Goal: Information Seeking & Learning: Find contact information

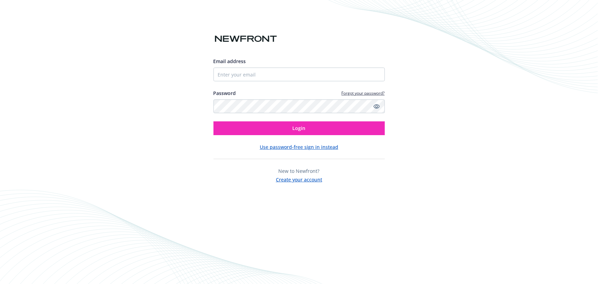
click at [324, 66] on div "Email address" at bounding box center [299, 70] width 171 height 24
click at [325, 71] on input "Email address" at bounding box center [299, 75] width 171 height 14
type input "[EMAIL_ADDRESS][DOMAIN_NAME]"
click at [214, 121] on button "Login" at bounding box center [299, 128] width 171 height 14
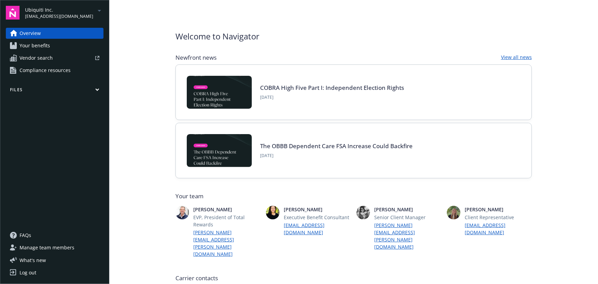
click at [55, 10] on span "Ubiquiti Inc." at bounding box center [59, 9] width 68 height 7
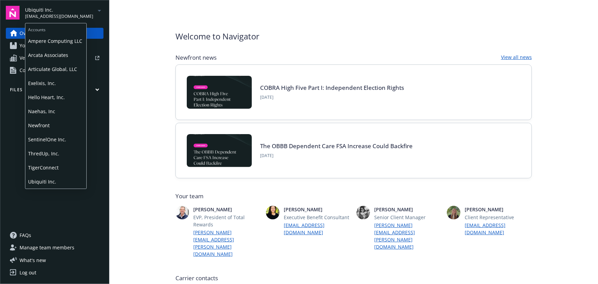
click at [59, 139] on span "SentinelOne Inc." at bounding box center [56, 139] width 56 height 14
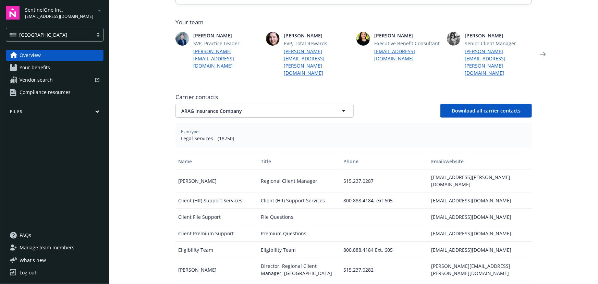
scroll to position [187, 0]
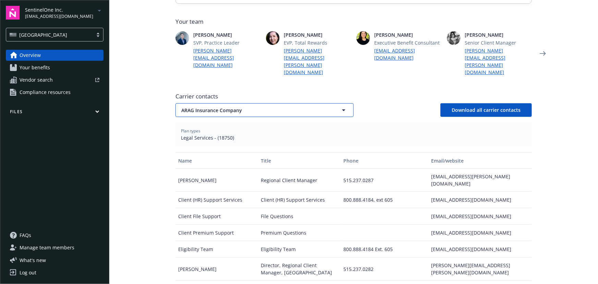
click at [250, 107] on span "ARAG Insurance Company" at bounding box center [252, 110] width 143 height 7
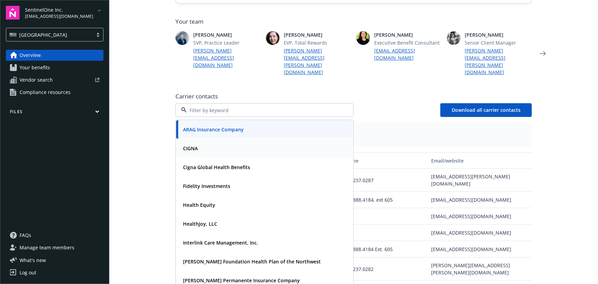
click at [215, 143] on div "CIGNA" at bounding box center [264, 148] width 169 height 10
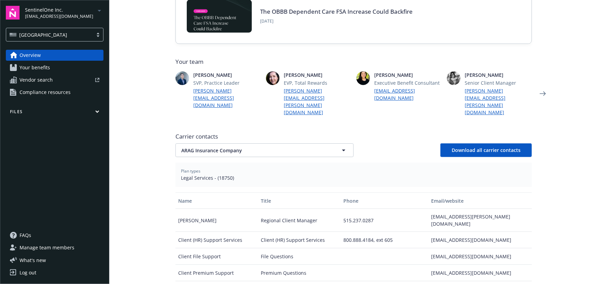
scroll to position [156, 0]
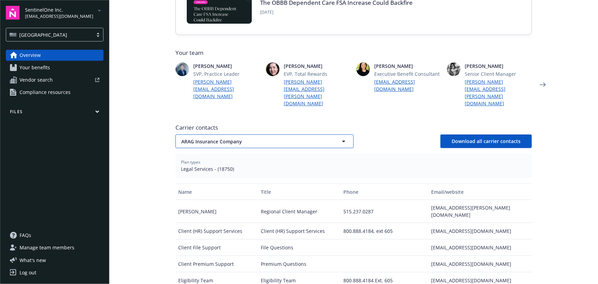
click at [251, 138] on span "ARAG Insurance Company" at bounding box center [252, 141] width 143 height 7
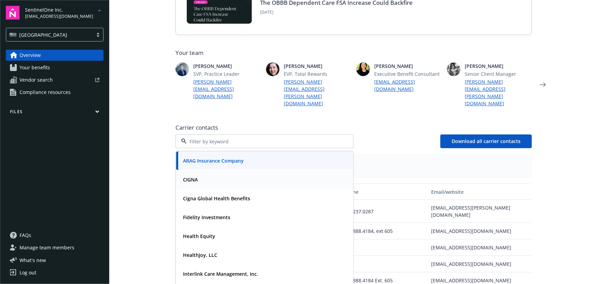
click at [230, 174] on div "CIGNA" at bounding box center [264, 179] width 169 height 10
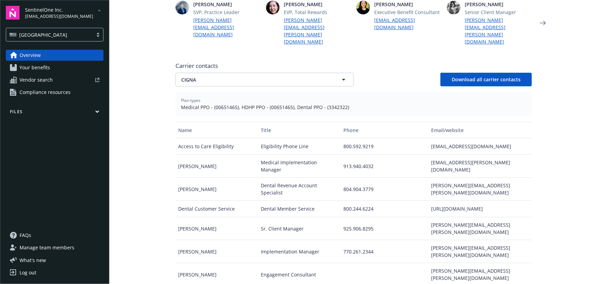
scroll to position [218, 0]
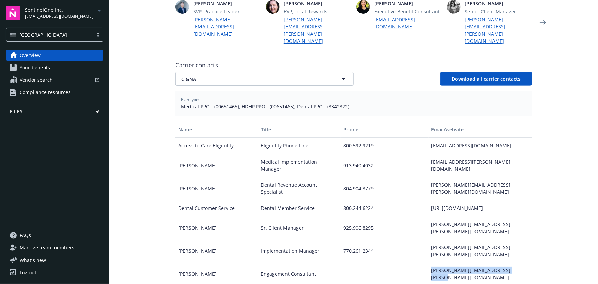
drag, startPoint x: 425, startPoint y: 236, endPoint x: 507, endPoint y: 237, distance: 81.6
click at [507, 262] on div "kristina.setka@cignahealthcare.com" at bounding box center [480, 273] width 103 height 23
copy div "kristina.setka@cignahealthcare.com"
click at [216, 72] on button "CIGNA" at bounding box center [264, 79] width 178 height 14
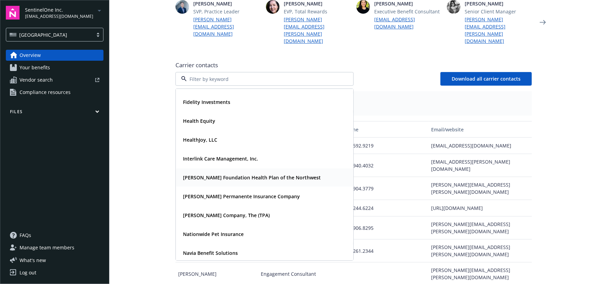
scroll to position [62, 0]
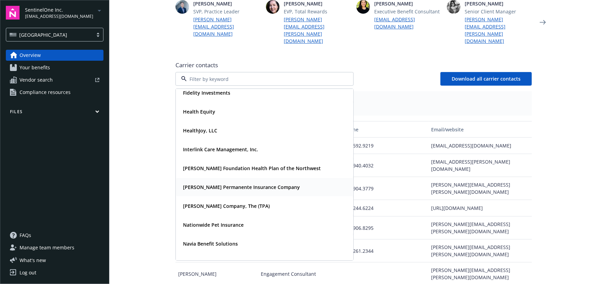
click at [227, 184] on strong "[PERSON_NAME] Permanente Insurance Company" at bounding box center [241, 187] width 117 height 7
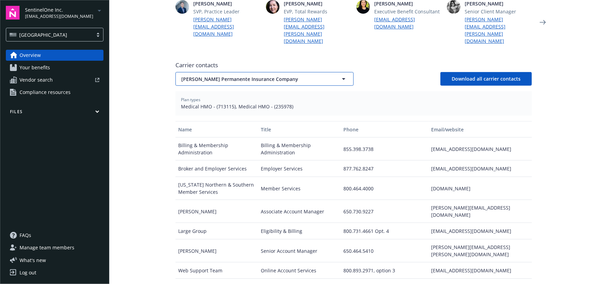
click at [287, 75] on span "[PERSON_NAME] Permanente Insurance Company" at bounding box center [252, 78] width 143 height 7
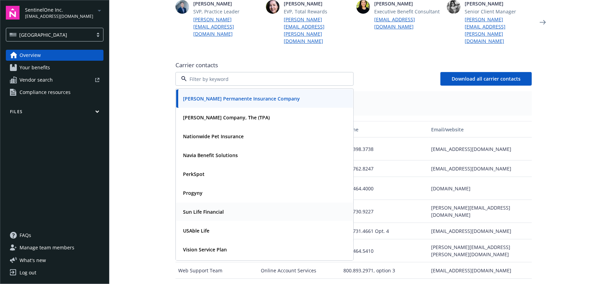
scroll to position [168, 0]
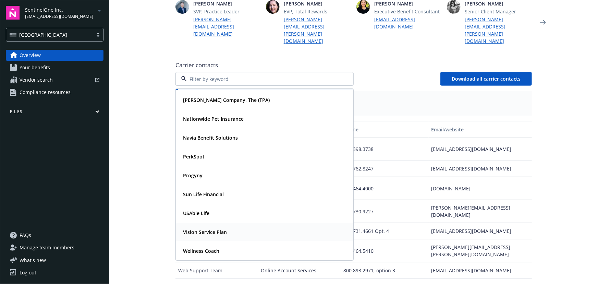
click at [206, 229] on strong "Vision Service Plan" at bounding box center [205, 232] width 44 height 7
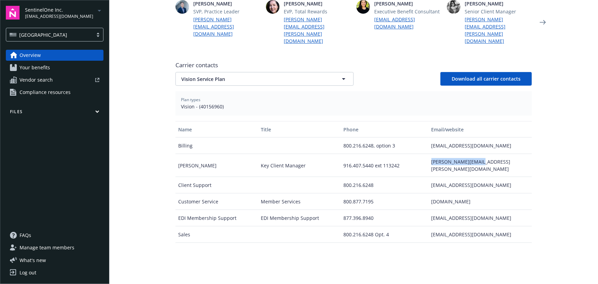
drag, startPoint x: 467, startPoint y: 149, endPoint x: 429, endPoint y: 150, distance: 38.1
click at [429, 154] on div "bryan.grimm@vsp.com" at bounding box center [480, 165] width 103 height 23
copy div "bryan.grimm@vsp.com"
click at [315, 75] on span "Vision Service Plan" at bounding box center [252, 78] width 143 height 7
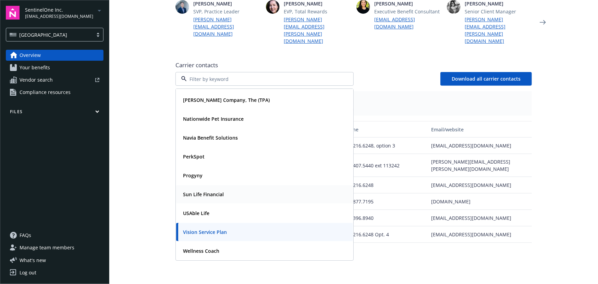
click at [214, 191] on strong "Sun Life Financial" at bounding box center [203, 194] width 41 height 7
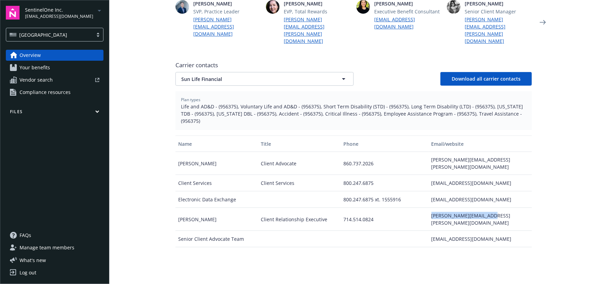
drag, startPoint x: 426, startPoint y: 187, endPoint x: 488, endPoint y: 186, distance: 61.7
click at [488, 208] on div "mick.bailey@sunlife.com" at bounding box center [480, 219] width 103 height 23
copy div "mick.bailey@sunlife.com"
drag, startPoint x: 276, startPoint y: 62, endPoint x: 269, endPoint y: 59, distance: 7.7
click at [276, 72] on button "Sun Life Financial" at bounding box center [264, 79] width 178 height 14
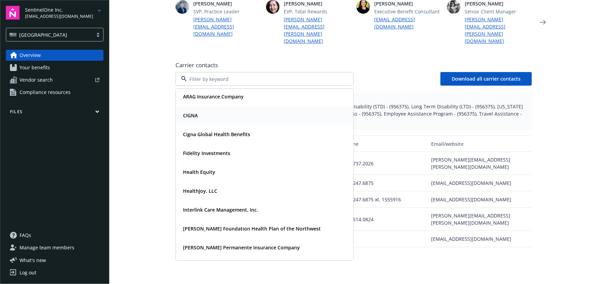
scroll to position [0, 0]
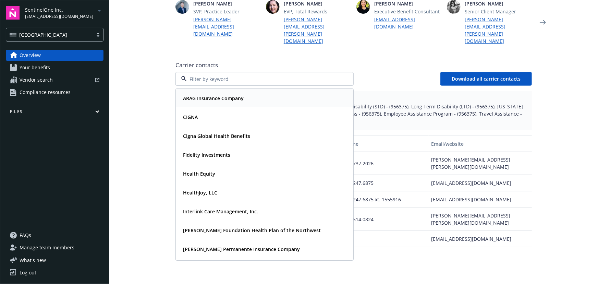
click at [208, 93] on div "ARAG Insurance Company" at bounding box center [212, 98] width 65 height 10
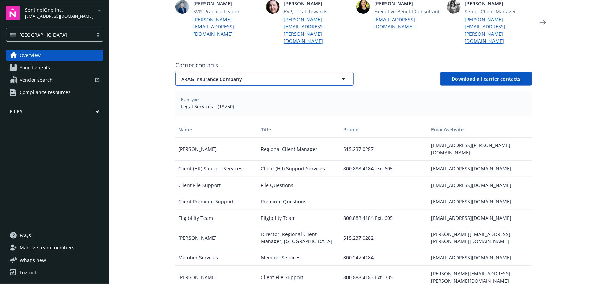
click at [320, 75] on span "ARAG Insurance Company" at bounding box center [252, 78] width 143 height 7
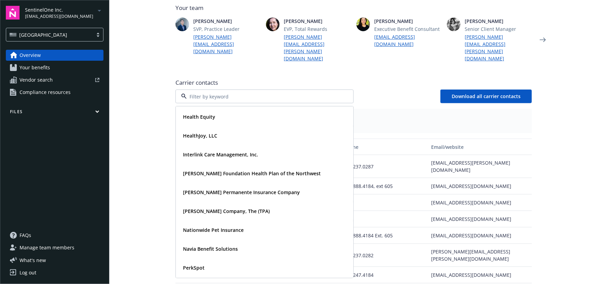
scroll to position [187, 0]
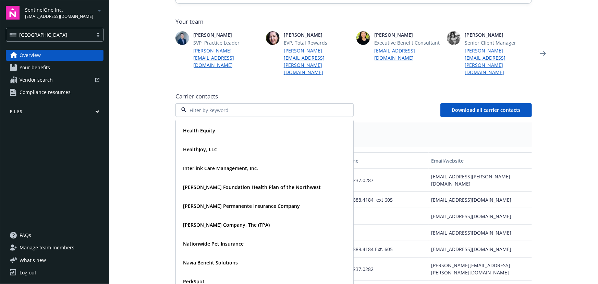
click at [387, 122] on div "Plan types Legal Services - (18750)" at bounding box center [353, 134] width 356 height 24
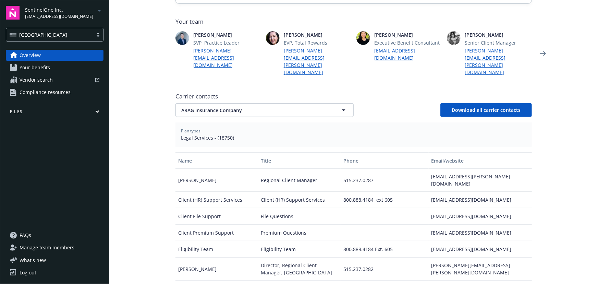
click at [58, 15] on span "[EMAIL_ADDRESS][DOMAIN_NAME]" at bounding box center [59, 16] width 68 height 6
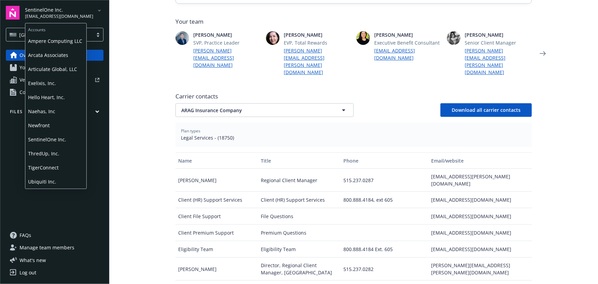
click at [64, 42] on span "Ampere Computing LLC" at bounding box center [56, 41] width 56 height 14
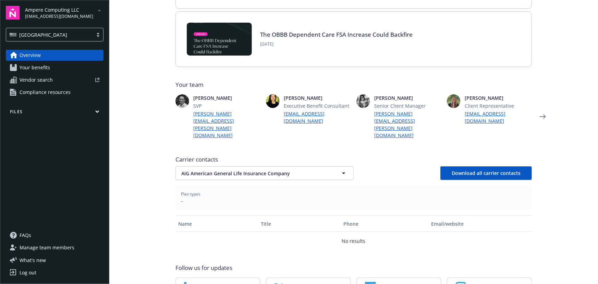
scroll to position [124, 0]
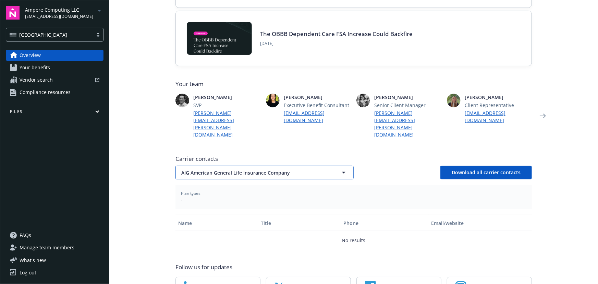
click at [307, 169] on span "AIG American General Life Insurance Company" at bounding box center [252, 172] width 143 height 7
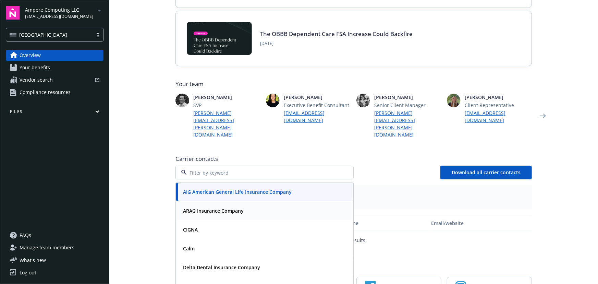
click at [246, 206] on div "ARAG Insurance Company" at bounding box center [264, 211] width 169 height 10
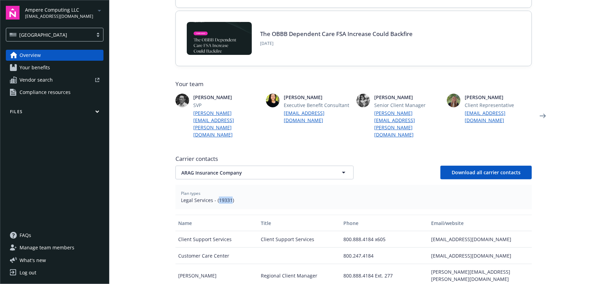
drag, startPoint x: 216, startPoint y: 184, endPoint x: 229, endPoint y: 184, distance: 12.7
click at [229, 196] on span "Legal Services - (19331)" at bounding box center [353, 199] width 345 height 7
copy span "19331"
drag, startPoint x: 258, startPoint y: 159, endPoint x: 251, endPoint y: 157, distance: 7.7
click at [258, 169] on span "ARAG Insurance Company" at bounding box center [252, 172] width 143 height 7
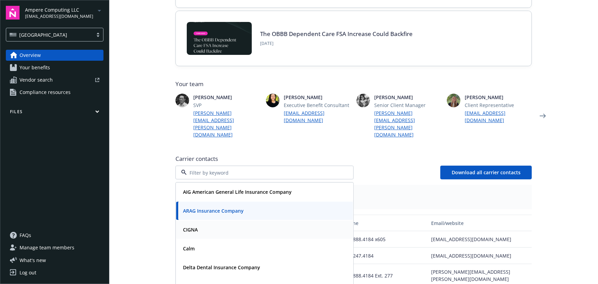
click at [216, 224] on div "CIGNA" at bounding box center [264, 229] width 169 height 10
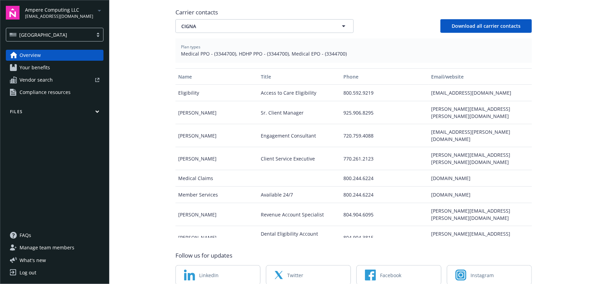
scroll to position [280, 0]
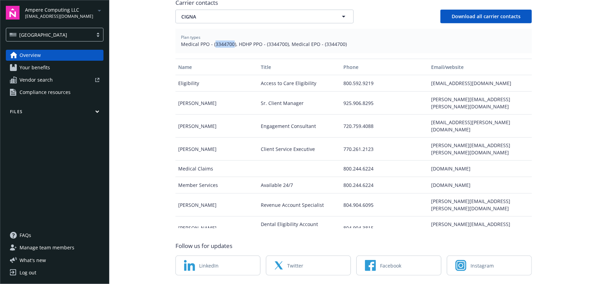
drag, startPoint x: 212, startPoint y: 28, endPoint x: 231, endPoint y: 31, distance: 18.3
click at [231, 40] on span "Medical PPO - (3344700), HDHP PPO - (3344700), Medical EPO - (3344700)" at bounding box center [353, 43] width 345 height 7
copy span "3344700"
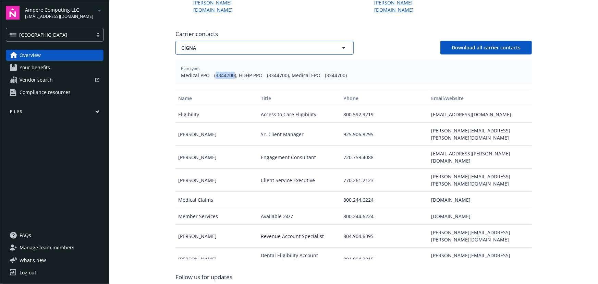
click at [234, 41] on button "CIGNA" at bounding box center [264, 48] width 178 height 14
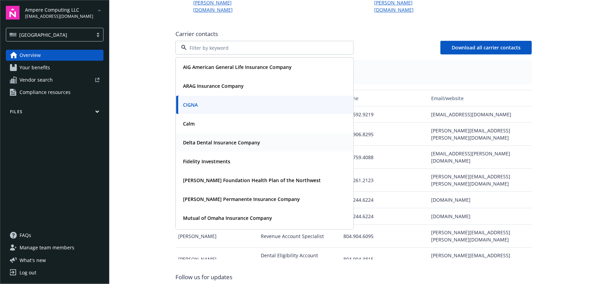
click at [226, 139] on strong "Delta Dental Insurance Company" at bounding box center [221, 142] width 77 height 7
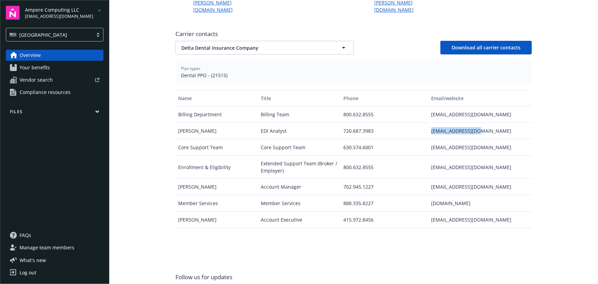
drag, startPoint x: 479, startPoint y: 117, endPoint x: 429, endPoint y: 119, distance: 50.4
click at [429, 123] on div "bmiller1@delta.org" at bounding box center [480, 131] width 103 height 16
copy div "bmiller1@delta.org"
drag, startPoint x: 209, startPoint y: 60, endPoint x: 222, endPoint y: 63, distance: 13.1
click at [222, 72] on span "Dental PPO - (21515)" at bounding box center [353, 75] width 345 height 7
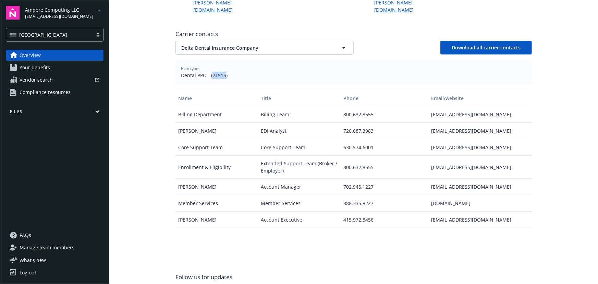
copy span "21515"
click at [217, 41] on button "Delta Dental Insurance Company" at bounding box center [264, 48] width 178 height 14
click at [230, 156] on div "Fidelity Investments" at bounding box center [264, 161] width 169 height 10
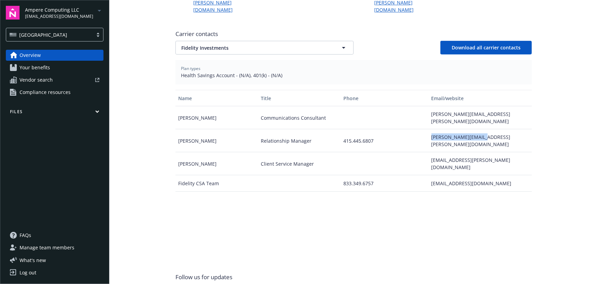
drag, startPoint x: 427, startPoint y: 116, endPoint x: 495, endPoint y: 114, distance: 68.2
click at [495, 129] on div "david.mcevoy@fmr.com" at bounding box center [480, 140] width 103 height 23
click at [249, 44] on span "Fidelity Investments" at bounding box center [252, 47] width 143 height 7
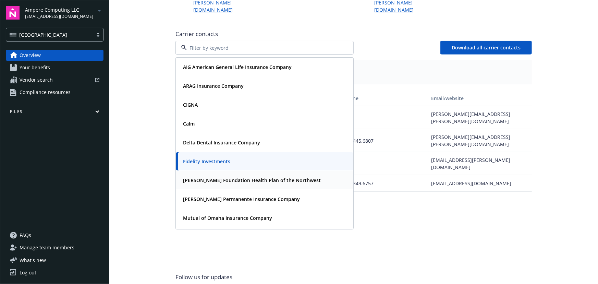
click at [238, 177] on span "Kaiser Foundation Health Plan of the Northwest" at bounding box center [252, 180] width 138 height 7
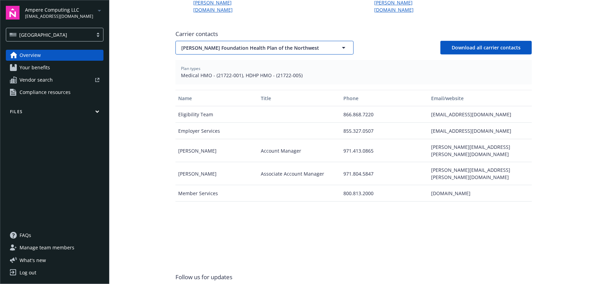
click at [257, 44] on span "Kaiser Foundation Health Plan of the Northwest" at bounding box center [252, 47] width 143 height 7
click at [231, 196] on strong "[PERSON_NAME] Permanente Insurance Company" at bounding box center [241, 199] width 117 height 7
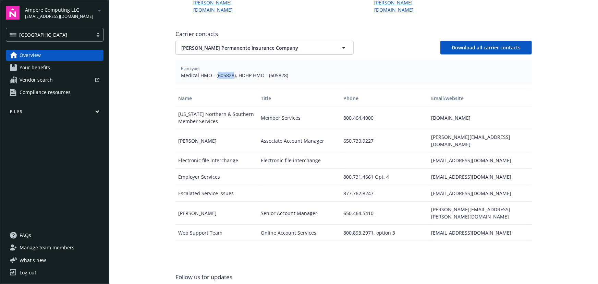
drag, startPoint x: 214, startPoint y: 60, endPoint x: 230, endPoint y: 61, distance: 16.5
click at [230, 72] on span "Medical HMO - (605828), HDHP HMO - (605828)" at bounding box center [353, 75] width 345 height 7
copy span "605828"
click at [237, 44] on span "[PERSON_NAME] Permanente Insurance Company" at bounding box center [252, 47] width 143 height 7
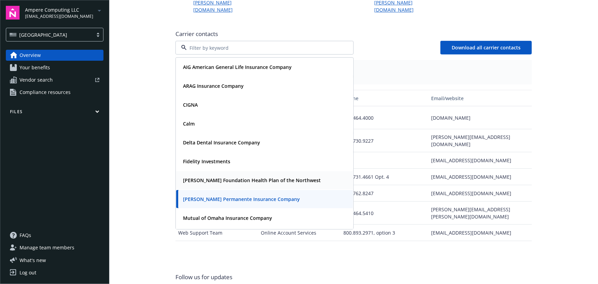
click at [230, 177] on strong "Kaiser Foundation Health Plan of the Northwest" at bounding box center [252, 180] width 138 height 7
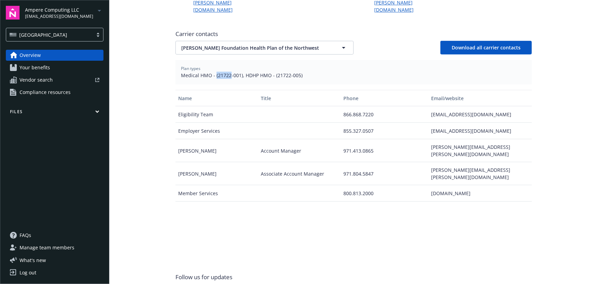
drag, startPoint x: 213, startPoint y: 61, endPoint x: 228, endPoint y: 62, distance: 14.8
click at [228, 72] on span "Medical HMO - (21722-001), HDHP HMO - (21722-005)" at bounding box center [353, 75] width 345 height 7
copy span "(21722"
click at [224, 42] on div "Carrier contacts Kaiser Foundation Health Plan of the Northwest Download all ca…" at bounding box center [353, 143] width 356 height 232
click at [232, 44] on span "Kaiser Foundation Health Plan of the Northwest" at bounding box center [252, 47] width 143 height 7
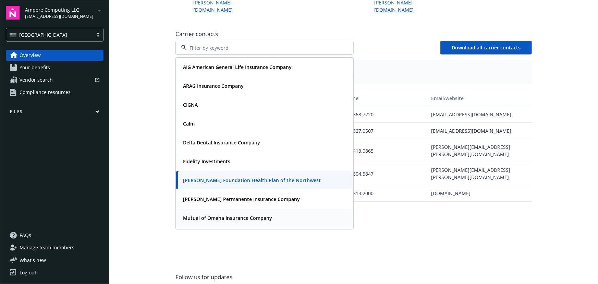
click at [241, 215] on strong "Mutual of Omaha Insurance Company" at bounding box center [227, 218] width 89 height 7
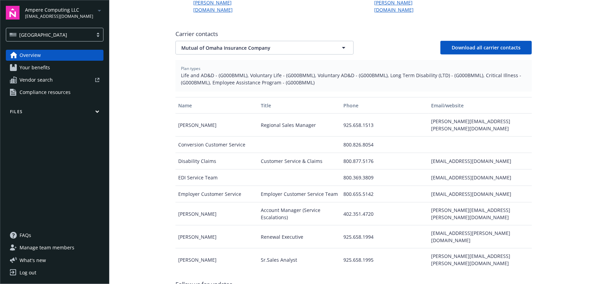
drag, startPoint x: 423, startPoint y: 155, endPoint x: 502, endPoint y: 156, distance: 79.5
click at [502, 169] on div "ediservices@mutualofomaha.com" at bounding box center [480, 177] width 103 height 16
copy div "ediservices@mutualofomaha.com"
drag, startPoint x: 217, startPoint y: 61, endPoint x: 242, endPoint y: 62, distance: 25.0
click at [242, 72] on span "Life and AD&D - (G000BMML), Voluntary Life - (G000BMML), Voluntary AD&D - (G000…" at bounding box center [353, 79] width 345 height 14
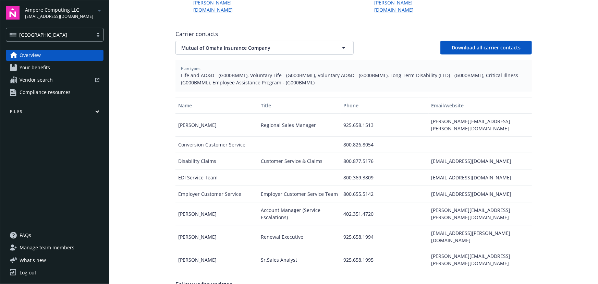
drag, startPoint x: 308, startPoint y: 42, endPoint x: 309, endPoint y: 37, distance: 4.8
click at [308, 42] on div "Carrier contacts Mutual of Omaha Insurance Company Download all carrier contact…" at bounding box center [353, 146] width 356 height 239
click at [311, 44] on span "Mutual of Omaha Insurance Company" at bounding box center [252, 47] width 143 height 7
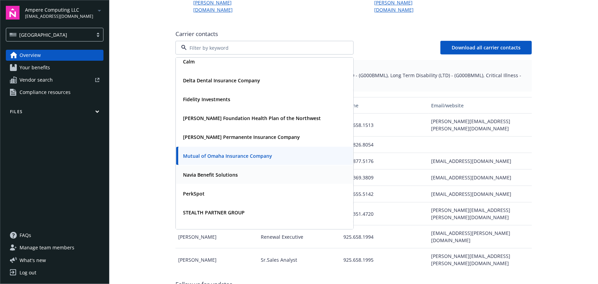
scroll to position [93, 0]
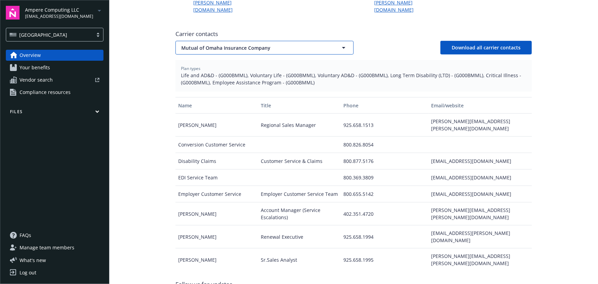
drag, startPoint x: 252, startPoint y: 37, endPoint x: 247, endPoint y: 41, distance: 5.6
click at [252, 41] on button "Mutual of Omaha Insurance Company" at bounding box center [264, 48] width 178 height 14
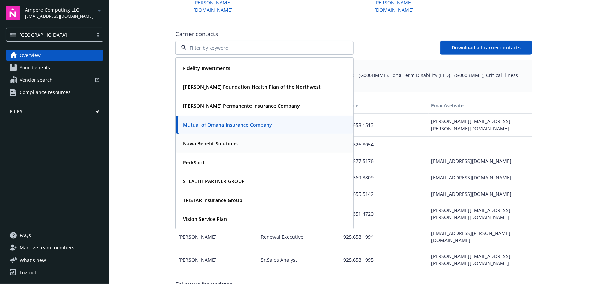
click at [221, 140] on strong "Navia Benefit Solutions" at bounding box center [210, 143] width 55 height 7
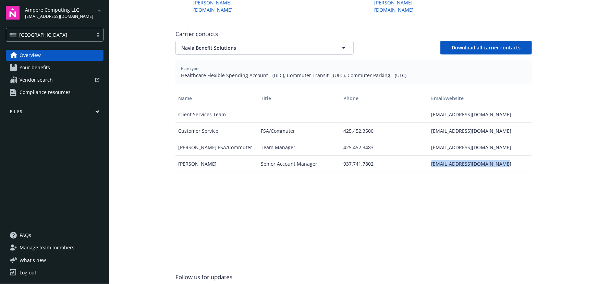
drag, startPoint x: 425, startPoint y: 151, endPoint x: 507, endPoint y: 148, distance: 82.3
click at [507, 156] on div "Jennifer Campbell Senior Account Manager 937.741.7802 jcampbell@naviabenefits.c…" at bounding box center [353, 164] width 356 height 16
click at [232, 41] on button "Navia Benefit Solutions" at bounding box center [264, 48] width 178 height 14
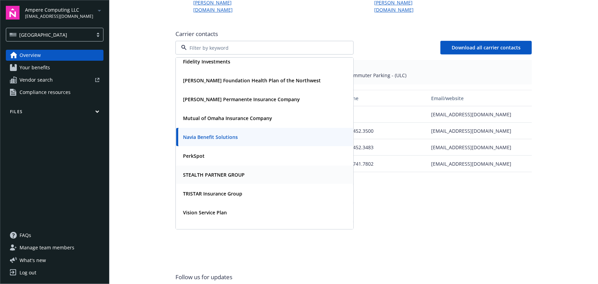
scroll to position [111, 0]
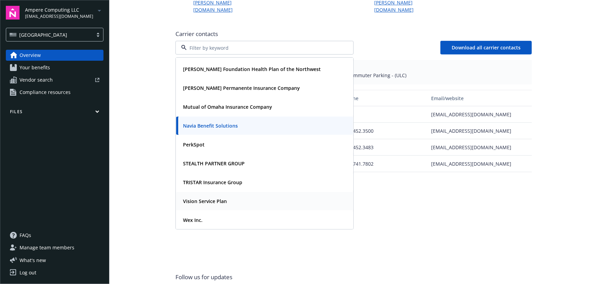
click at [220, 198] on strong "Vision Service Plan" at bounding box center [205, 201] width 44 height 7
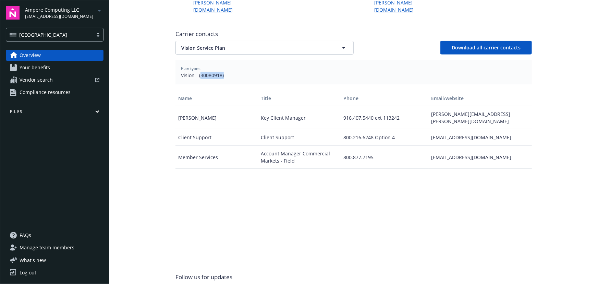
drag, startPoint x: 197, startPoint y: 61, endPoint x: 220, endPoint y: 62, distance: 23.3
click at [220, 72] on span "Vision - (30080918)" at bounding box center [353, 75] width 345 height 7
click at [262, 30] on div "Carrier contacts Vision Service Plan Download all carrier contacts" at bounding box center [353, 42] width 356 height 25
click at [261, 41] on button "Vision Service Plan" at bounding box center [264, 48] width 178 height 14
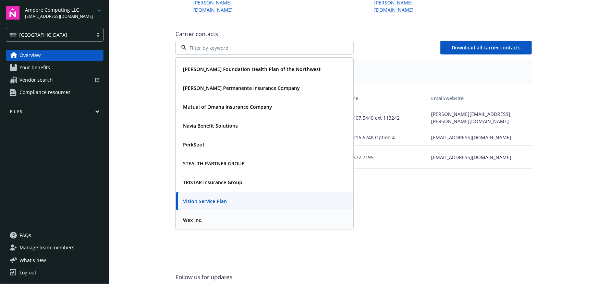
click at [206, 211] on div "Wex Inc." at bounding box center [264, 220] width 177 height 18
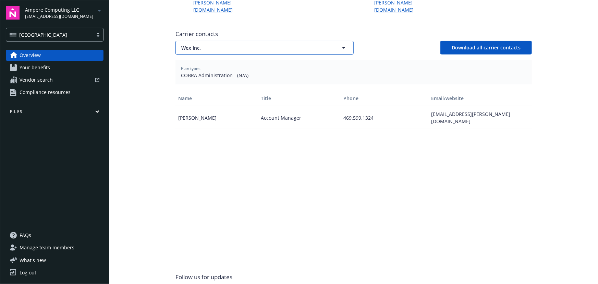
click at [200, 44] on span "Wex Inc." at bounding box center [252, 47] width 143 height 7
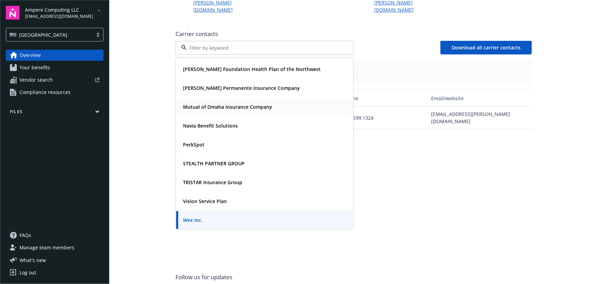
click at [232, 104] on strong "Mutual of Omaha Insurance Company" at bounding box center [227, 107] width 89 height 7
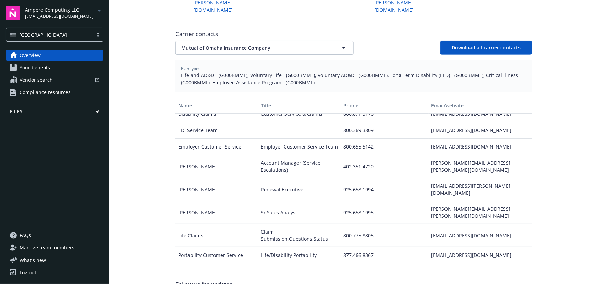
scroll to position [41, 0]
click at [81, 13] on span "Ampere Computing LLC" at bounding box center [59, 9] width 68 height 7
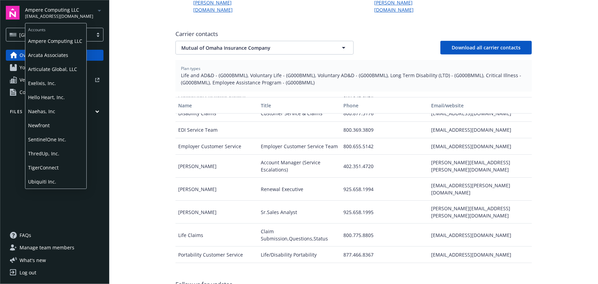
click at [54, 58] on span "Arcata Associates" at bounding box center [56, 55] width 56 height 14
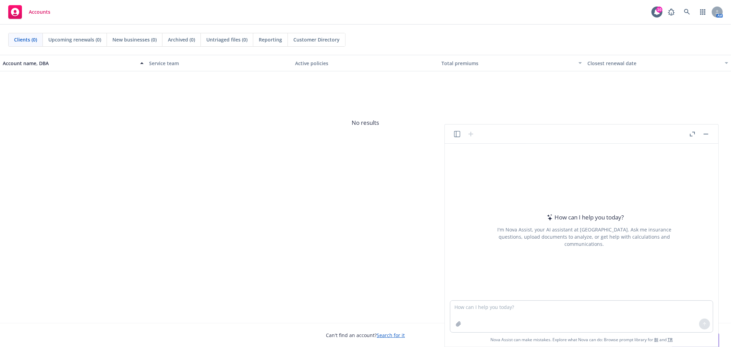
click at [453, 134] on button "button" at bounding box center [457, 134] width 8 height 8
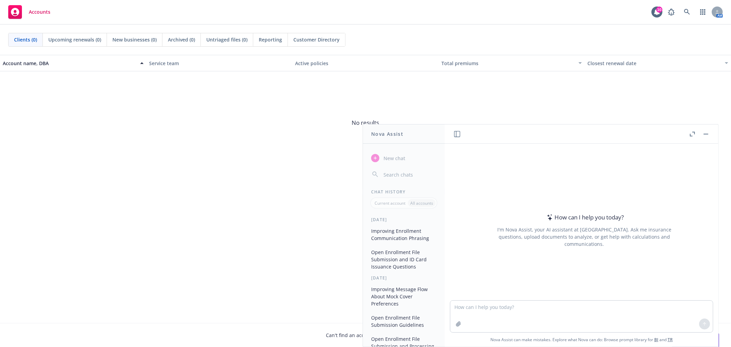
click at [406, 269] on button "Open Enrollment File Submission and ID Card Issuance Questions" at bounding box center [403, 259] width 71 height 26
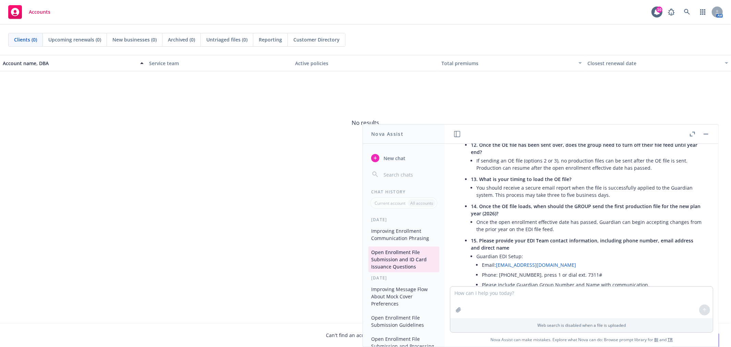
scroll to position [818, 0]
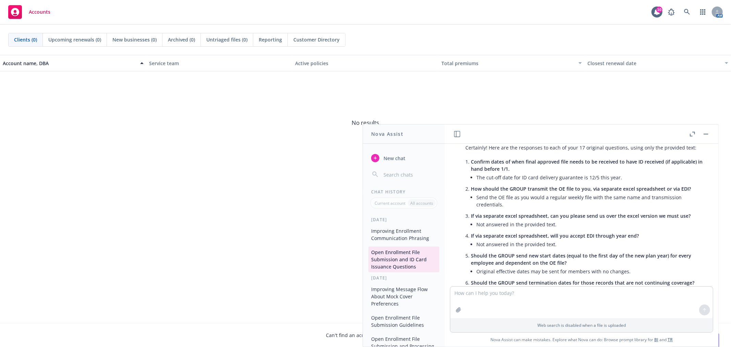
click at [403, 288] on button "Improving Message Flow About Mock Cover Preferences" at bounding box center [403, 296] width 71 height 26
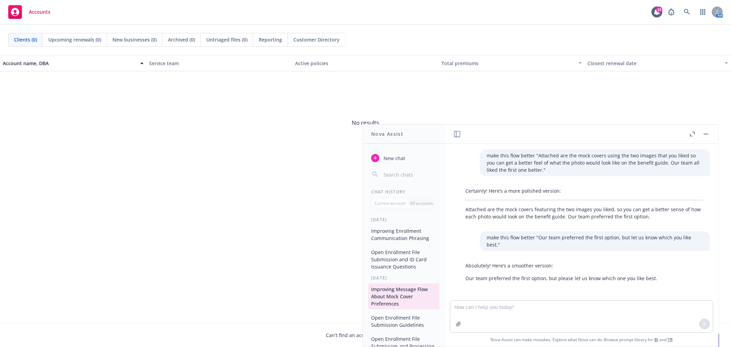
click at [505, 320] on textarea at bounding box center [581, 317] width 263 height 32
type textarea "make this flow better " Please see below for the most current carrier contacts,…"
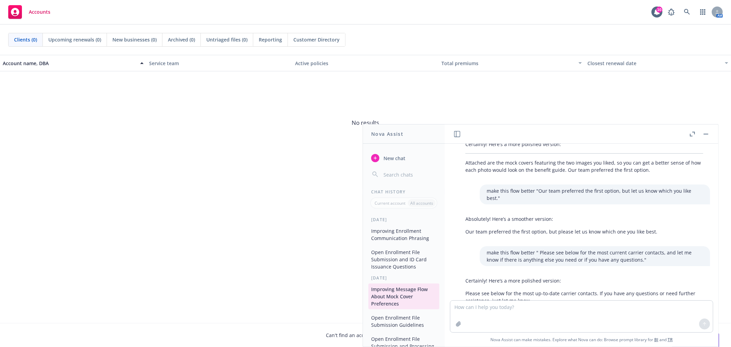
scroll to position [62, 0]
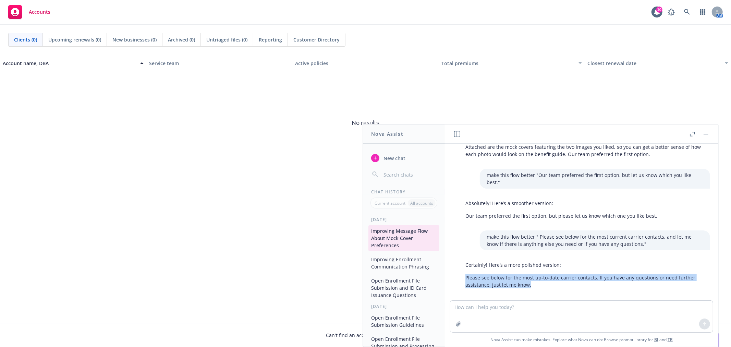
drag, startPoint x: 466, startPoint y: 270, endPoint x: 530, endPoint y: 280, distance: 63.8
click at [530, 280] on p "Please see below for the most up-to-date carrier contacts. If you have any ques…" at bounding box center [584, 281] width 238 height 14
copy p "Please see below for the most up-to-date carrier contacts. If you have any ques…"
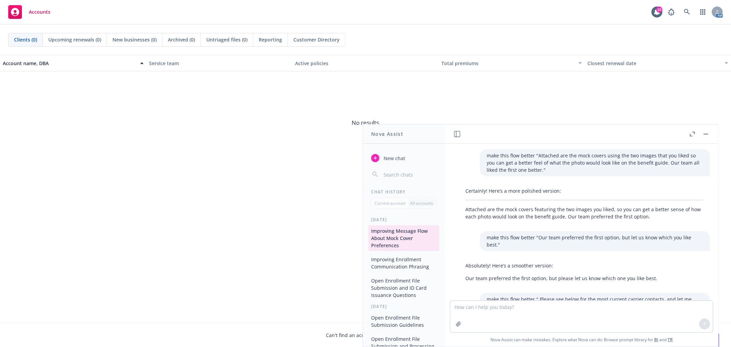
scroll to position [62, 0]
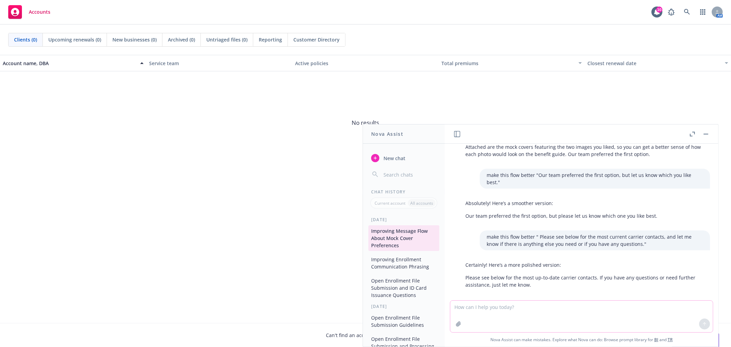
click at [540, 313] on textarea at bounding box center [581, 317] width 263 height 32
click at [497, 314] on textarea at bounding box center [581, 317] width 263 height 32
paste textarea "BCBS of AL Cigna ComPsych HPN/SHL HealthJoy HSA Bank Kaiser MetLife NY Life Tri…"
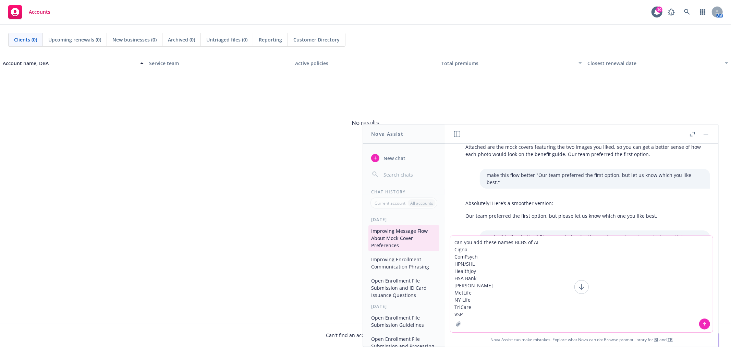
click at [518, 321] on textarea "can you add these names BCBS of AL Cigna ComPsych HPN/SHL HealthJoy HSA Bank Ka…" at bounding box center [581, 284] width 263 height 96
paste textarea "Arcata # - OE EDI Questionnaire"
type textarea "can you add these names BCBS of AL Cigna ComPsych HPN/SHL HealthJoy HSA Bank Ka…"
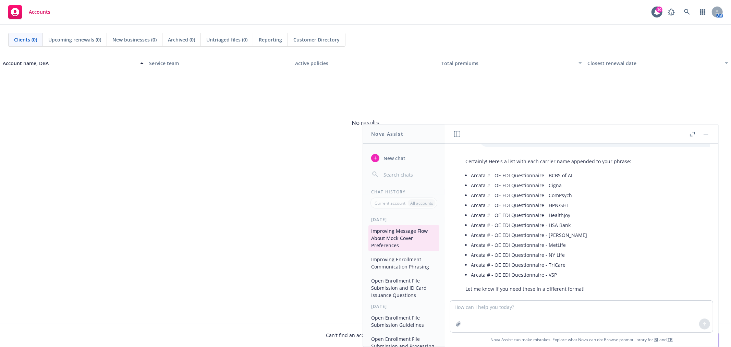
scroll to position [246, 0]
click at [576, 167] on li "Arcata # - OE EDI Questionnaire - BCBS of AL" at bounding box center [551, 172] width 160 height 10
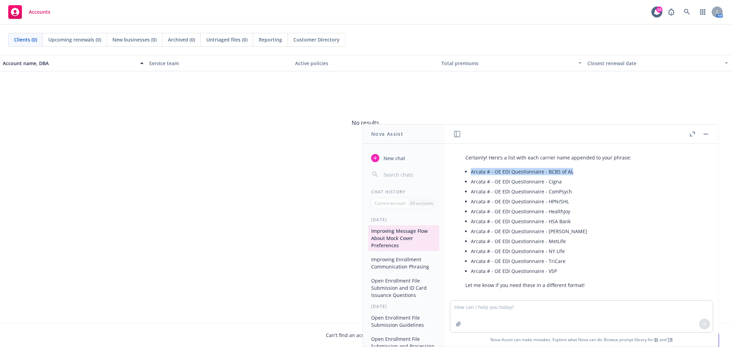
drag, startPoint x: 576, startPoint y: 162, endPoint x: 472, endPoint y: 163, distance: 104.9
click at [472, 167] on li "Arcata # - OE EDI Questionnaire - BCBS of AL" at bounding box center [551, 172] width 160 height 10
copy li "Arcata # - OE EDI Questionnaire - BCBS of AL"
drag, startPoint x: 512, startPoint y: 176, endPoint x: 469, endPoint y: 176, distance: 43.2
click at [469, 176] on div "Certainly! Here’s a list with each carrier name appended to your phrase: Arcata…" at bounding box center [549, 221] width 180 height 140
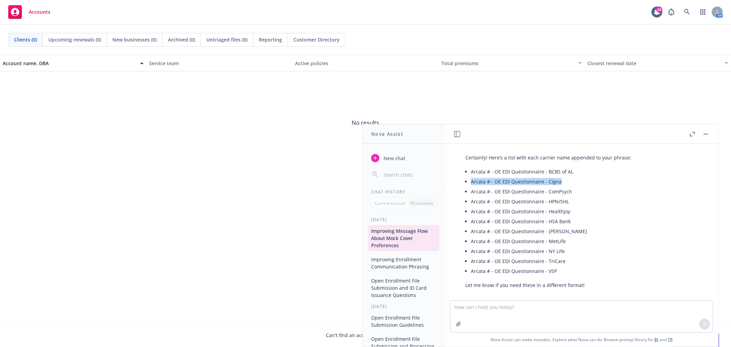
copy li "Arcata # - OE EDI Questionnaire - Cigna"
click at [576, 186] on li "Arcata # - OE EDI Questionnaire - ComPsych" at bounding box center [551, 191] width 160 height 10
drag, startPoint x: 532, startPoint y: 184, endPoint x: 466, endPoint y: 184, distance: 65.8
click at [471, 186] on li "Arcata # - OE EDI Questionnaire - ComPsych" at bounding box center [551, 191] width 160 height 10
copy li "Arcata # - OE EDI Questionnaire - ComPsych"
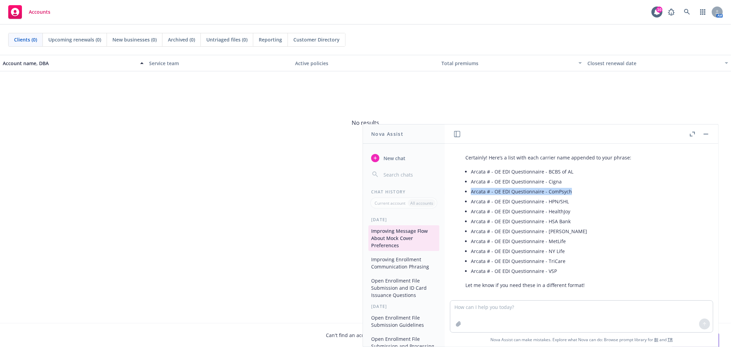
click at [580, 187] on li "Arcata # - OE EDI Questionnaire - ComPsych" at bounding box center [551, 191] width 160 height 10
drag, startPoint x: 567, startPoint y: 193, endPoint x: 469, endPoint y: 196, distance: 98.8
click at [469, 196] on div "Certainly! Here’s a list with each carrier name appended to your phrase: Arcata…" at bounding box center [549, 221] width 180 height 140
copy li "Arcata # - OE EDI Questionnaire - HPN/SHL"
drag, startPoint x: 573, startPoint y: 206, endPoint x: 576, endPoint y: 202, distance: 4.9
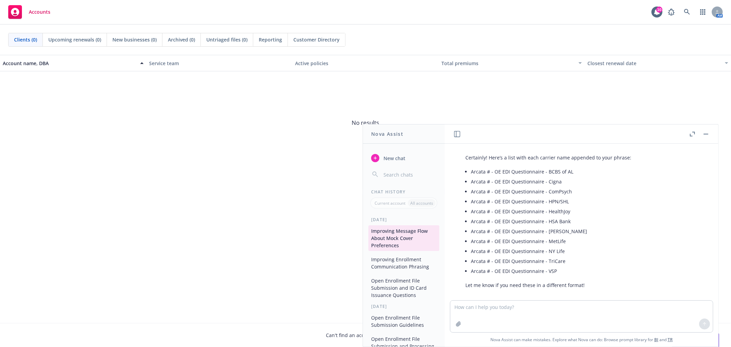
click at [573, 206] on li "Arcata # - OE EDI Questionnaire - HealthJoy" at bounding box center [551, 211] width 160 height 10
drag, startPoint x: 577, startPoint y: 202, endPoint x: 461, endPoint y: 202, distance: 116.5
click at [461, 202] on div "Certainly! Here’s a list with each carrier name appended to your phrase: Arcata…" at bounding box center [549, 221] width 180 height 140
copy li "Arcata # - OE EDI Questionnaire - HealthJoy"
click at [570, 226] on li "Arcata # - OE EDI Questionnaire - Kaiser" at bounding box center [551, 231] width 160 height 10
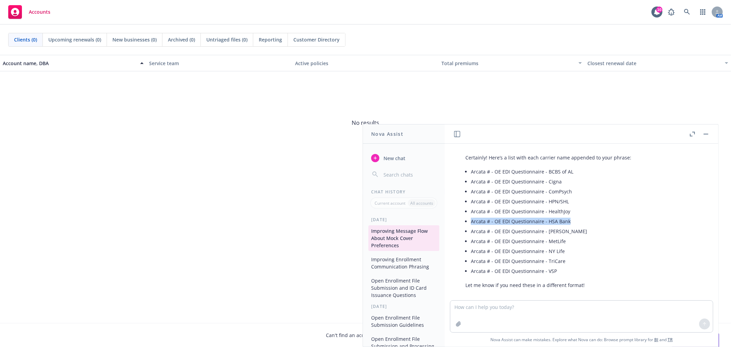
drag, startPoint x: 574, startPoint y: 211, endPoint x: 469, endPoint y: 214, distance: 105.3
click at [469, 214] on div "Certainly! Here’s a list with each carrier name appended to your phrase: Arcata…" at bounding box center [549, 221] width 180 height 140
copy li "Arcata # - OE EDI Questionnaire - HSA Bank"
click at [556, 226] on li "Arcata # - OE EDI Questionnaire - Kaiser" at bounding box center [551, 231] width 160 height 10
drag, startPoint x: 564, startPoint y: 222, endPoint x: 470, endPoint y: 228, distance: 94.5
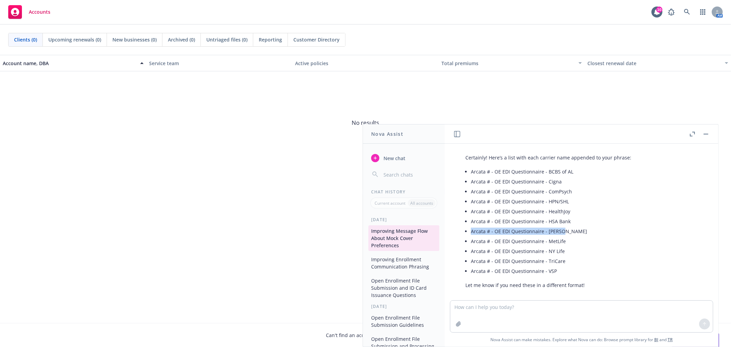
click at [470, 228] on div "Certainly! Here’s a list with each carrier name appended to your phrase: Arcata…" at bounding box center [549, 221] width 180 height 140
copy li "Arcata # - OE EDI Questionnaire - Kaiser"
drag, startPoint x: 585, startPoint y: 217, endPoint x: 572, endPoint y: 237, distance: 24.3
click at [584, 217] on li "Arcata # - OE EDI Questionnaire - HSA Bank" at bounding box center [551, 221] width 160 height 10
drag, startPoint x: 567, startPoint y: 230, endPoint x: 468, endPoint y: 234, distance: 99.1
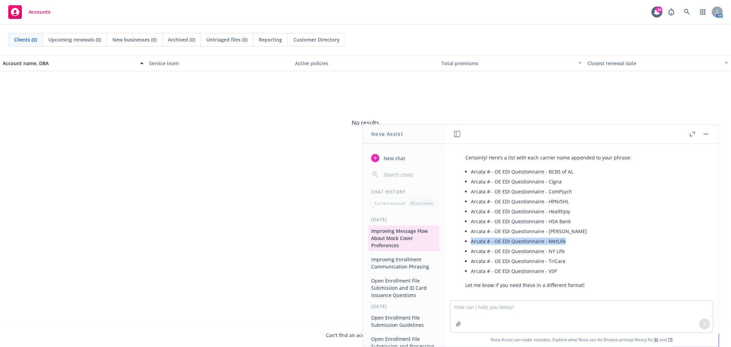
click at [467, 234] on div "Certainly! Here’s a list with each carrier name appended to your phrase: Arcata…" at bounding box center [549, 221] width 180 height 140
copy li "Arcata # - OE EDI Questionnaire - MetLife"
click at [538, 246] on li "Arcata # - OE EDI Questionnaire - NY Life" at bounding box center [551, 251] width 160 height 10
drag, startPoint x: 547, startPoint y: 242, endPoint x: 470, endPoint y: 243, distance: 76.8
click at [470, 243] on div "Certainly! Here’s a list with each carrier name appended to your phrase: Arcata…" at bounding box center [549, 221] width 180 height 140
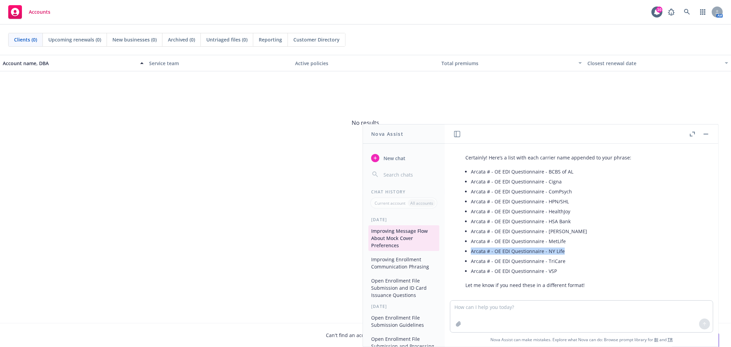
copy li "Arcata # - OE EDI Questionnaire - NY Life"
click at [576, 246] on li "Arcata # - OE EDI Questionnaire - NY Life" at bounding box center [551, 251] width 160 height 10
drag, startPoint x: 572, startPoint y: 253, endPoint x: 468, endPoint y: 255, distance: 104.6
click at [468, 255] on div "Certainly! Here’s a list with each carrier name appended to your phrase: Arcata…" at bounding box center [549, 221] width 180 height 140
copy li "Arcata # - OE EDI Questionnaire - TriCare"
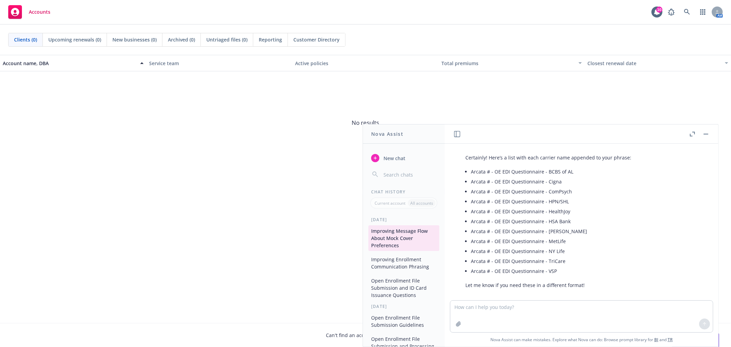
click at [560, 269] on div "Certainly! Here’s a list with each carrier name appended to your phrase: Arcata…" at bounding box center [549, 221] width 180 height 140
drag, startPoint x: 563, startPoint y: 262, endPoint x: 459, endPoint y: 264, distance: 103.5
click at [459, 264] on div "Certainly! Here’s a list with each carrier name appended to your phrase: Arcata…" at bounding box center [549, 221] width 180 height 140
click at [576, 266] on li "Arcata # - OE EDI Questionnaire - VSP" at bounding box center [551, 271] width 160 height 10
drag, startPoint x: 557, startPoint y: 263, endPoint x: 471, endPoint y: 268, distance: 86.2
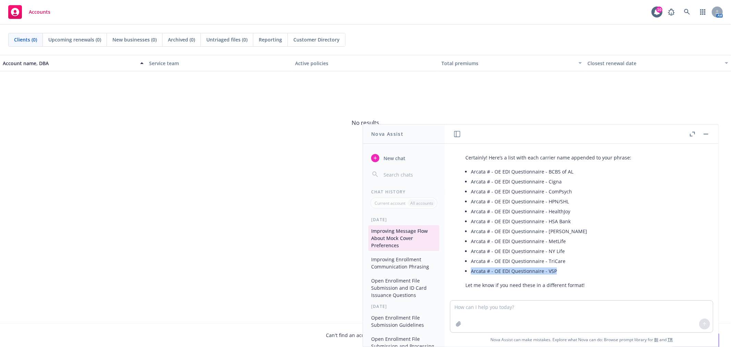
click at [471, 268] on li "Arcata # - OE EDI Questionnaire - VSP" at bounding box center [551, 271] width 160 height 10
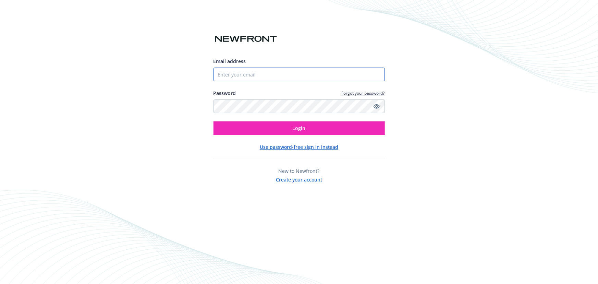
click at [314, 79] on input "Email address" at bounding box center [299, 75] width 171 height 14
type input "[EMAIL_ADDRESS][DOMAIN_NAME]"
click at [214, 121] on button "Login" at bounding box center [299, 128] width 171 height 14
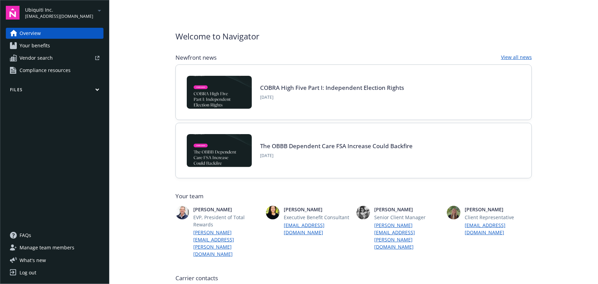
click at [88, 15] on div "Ubiquiti Inc. [EMAIL_ADDRESS][DOMAIN_NAME]" at bounding box center [64, 12] width 78 height 13
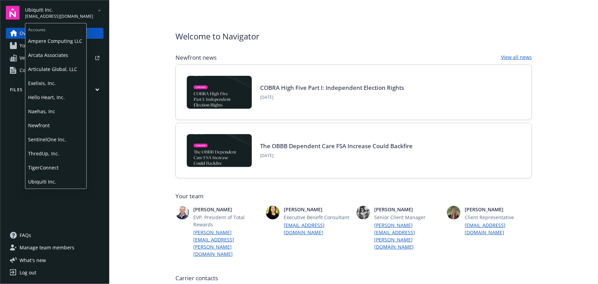
click at [68, 51] on span "Arcata Associates" at bounding box center [56, 55] width 56 height 14
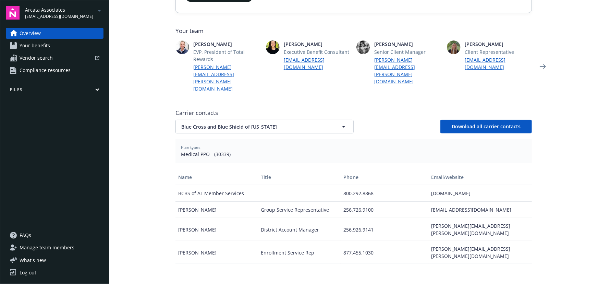
scroll to position [187, 0]
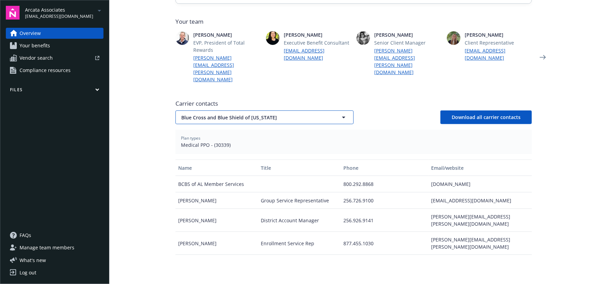
click at [266, 110] on button "Blue Cross and Blue Shield of [US_STATE]" at bounding box center [264, 117] width 178 height 14
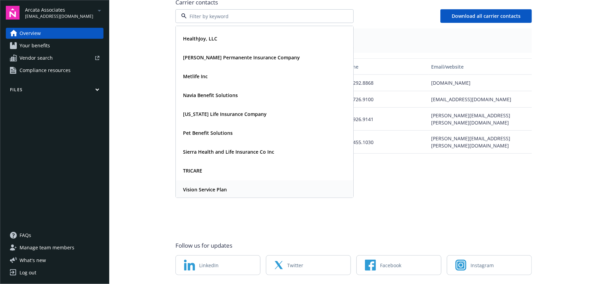
scroll to position [130, 0]
drag, startPoint x: 207, startPoint y: 165, endPoint x: 199, endPoint y: 160, distance: 8.8
click at [205, 185] on strong "Vision Service Plan" at bounding box center [205, 188] width 44 height 7
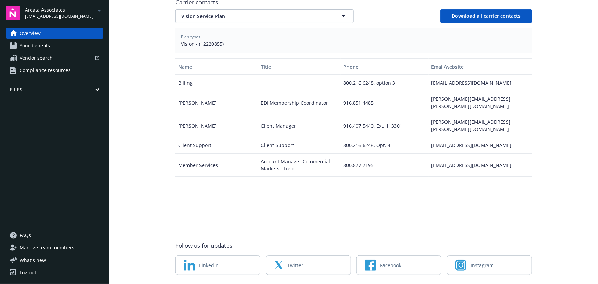
scroll to position [257, 0]
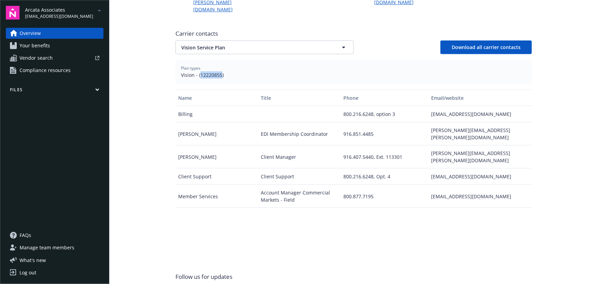
drag, startPoint x: 198, startPoint y: 53, endPoint x: 219, endPoint y: 52, distance: 21.3
click at [219, 71] on span "Vision - (12220855)" at bounding box center [353, 74] width 345 height 7
copy span "12220855"
click at [247, 40] on button "Vision Service Plan" at bounding box center [264, 47] width 178 height 14
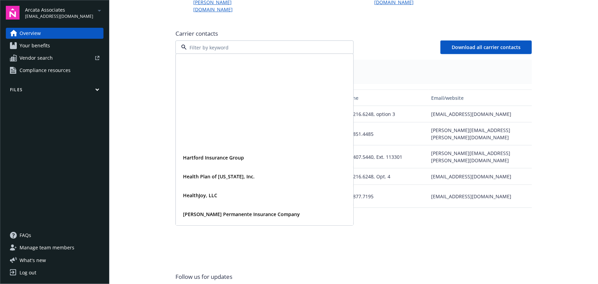
scroll to position [130, 0]
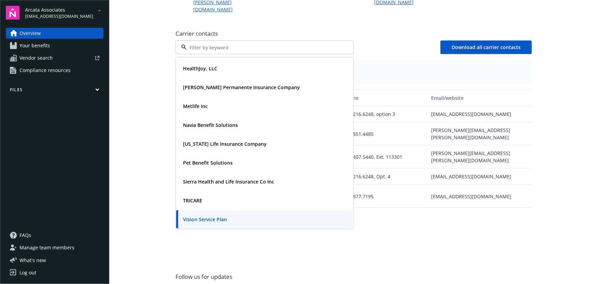
click at [190, 210] on div "Vision Service Plan" at bounding box center [264, 219] width 177 height 18
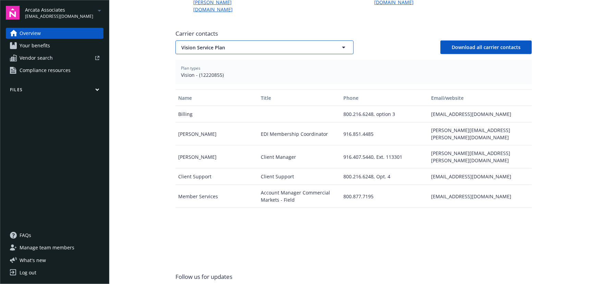
click at [246, 40] on button "Vision Service Plan" at bounding box center [264, 47] width 178 height 14
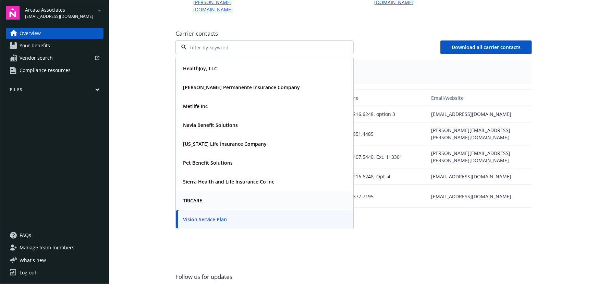
drag, startPoint x: 212, startPoint y: 182, endPoint x: 203, endPoint y: 176, distance: 10.9
click at [212, 195] on div "TRICARE" at bounding box center [264, 200] width 169 height 10
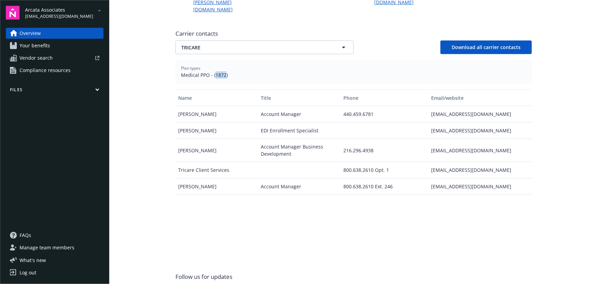
drag, startPoint x: 211, startPoint y: 53, endPoint x: 222, endPoint y: 56, distance: 11.4
click at [222, 71] on span "Medical PPO - (1872)" at bounding box center [353, 74] width 345 height 7
copy span "1872"
click at [252, 44] on span "TRICARE" at bounding box center [252, 47] width 143 height 7
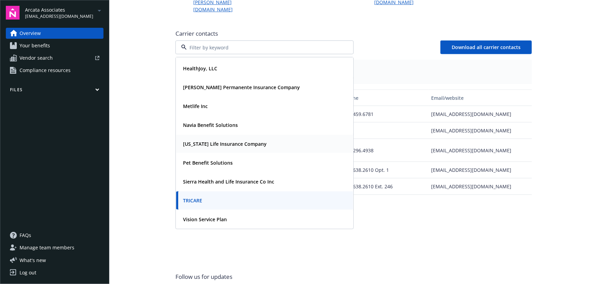
click at [218, 141] on strong "[US_STATE] Life Insurance Company" at bounding box center [225, 144] width 84 height 7
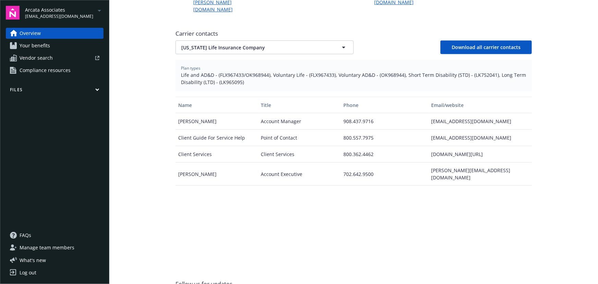
drag, startPoint x: 426, startPoint y: 98, endPoint x: 487, endPoint y: 99, distance: 60.3
click at [531, 99] on div "Welcome to Navigator Project plan Newfront news View all news COBRA High Five P…" at bounding box center [353, 43] width 373 height 600
drag, startPoint x: 216, startPoint y: 54, endPoint x: 265, endPoint y: 54, distance: 48.7
click at [265, 71] on span "Life and AD&D - (FLX967433/OK968944), Voluntary Life - (FLX967433), Voluntary A…" at bounding box center [353, 78] width 345 height 14
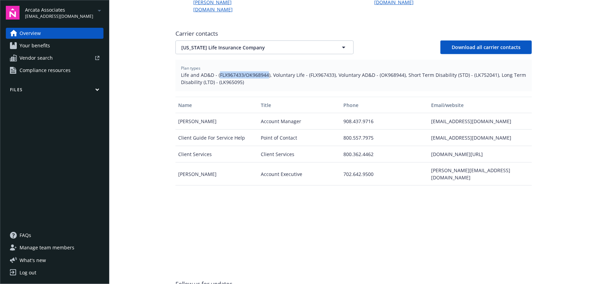
drag, startPoint x: 265, startPoint y: 54, endPoint x: 226, endPoint y: 56, distance: 38.4
click at [217, 71] on span "Life and AD&D - (FLX967433/OK968944), Voluntary Life - (FLX967433), Voluntary A…" at bounding box center [353, 78] width 345 height 14
copy span "FLX967433/OK968944"
click at [283, 40] on button "[US_STATE] Life Insurance Company" at bounding box center [264, 47] width 178 height 14
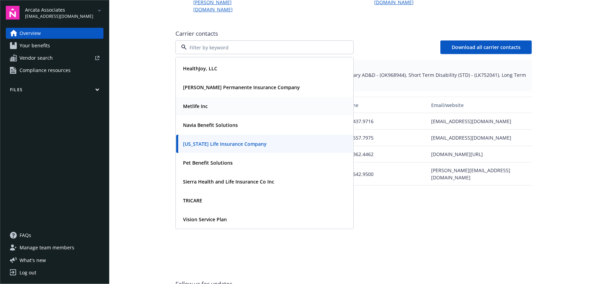
click at [216, 101] on div "Metlife Inc" at bounding box center [264, 106] width 169 height 10
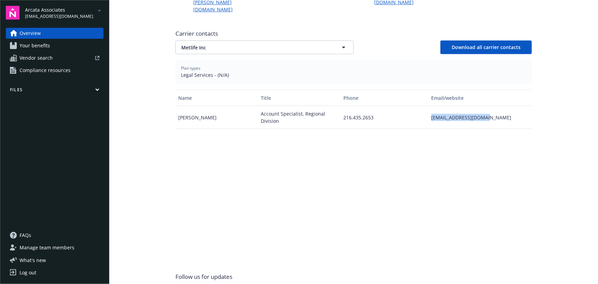
drag, startPoint x: 431, startPoint y: 95, endPoint x: 510, endPoint y: 94, distance: 79.5
click at [510, 106] on div "[EMAIL_ADDRESS][DOMAIN_NAME]" at bounding box center [480, 117] width 103 height 23
copy div "[EMAIL_ADDRESS][DOMAIN_NAME]"
click at [247, 44] on span "Metlife Inc" at bounding box center [252, 47] width 143 height 7
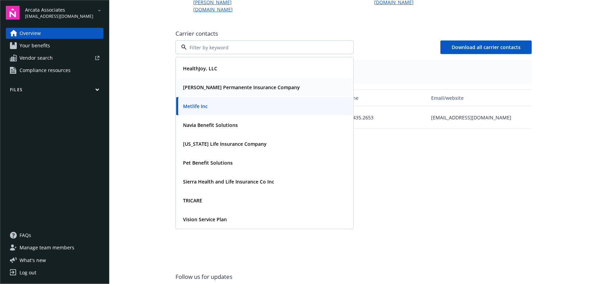
click at [216, 82] on div "[PERSON_NAME] Permanente Insurance Company" at bounding box center [240, 87] width 121 height 10
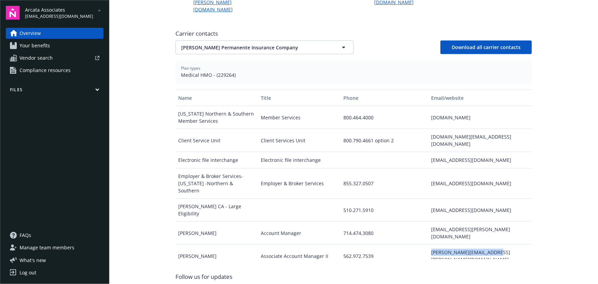
drag, startPoint x: 426, startPoint y: 202, endPoint x: 502, endPoint y: 204, distance: 75.8
click at [502, 244] on div "[PERSON_NAME][EMAIL_ADDRESS][PERSON_NAME][DOMAIN_NAME]" at bounding box center [480, 255] width 103 height 23
drag, startPoint x: 215, startPoint y: 54, endPoint x: 230, endPoint y: 53, distance: 15.8
click at [230, 71] on span "Medical HMO - (229264)" at bounding box center [353, 74] width 345 height 7
copy span "229264"
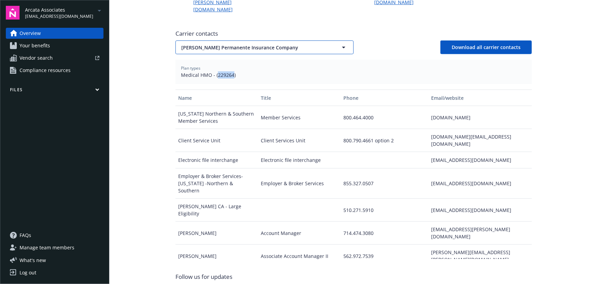
click at [266, 40] on button "[PERSON_NAME] Permanente Insurance Company" at bounding box center [264, 47] width 178 height 14
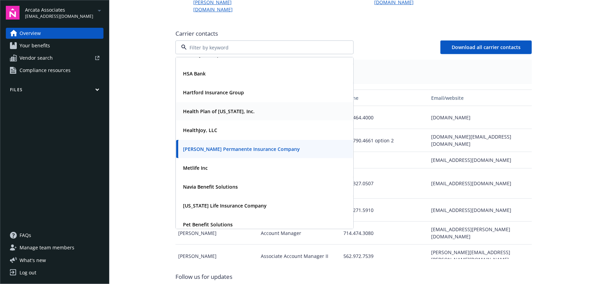
scroll to position [68, 0]
click at [211, 69] on div "HSA Bank" at bounding box center [264, 74] width 169 height 10
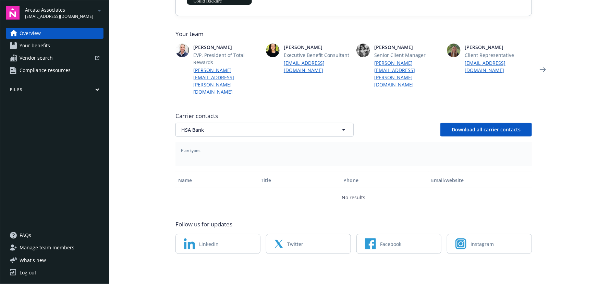
scroll to position [153, 0]
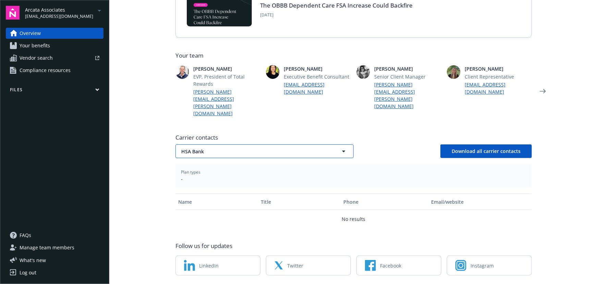
click at [258, 148] on span "HSA Bank" at bounding box center [252, 151] width 143 height 7
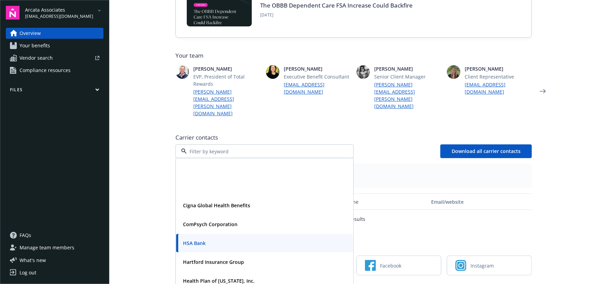
scroll to position [68, 0]
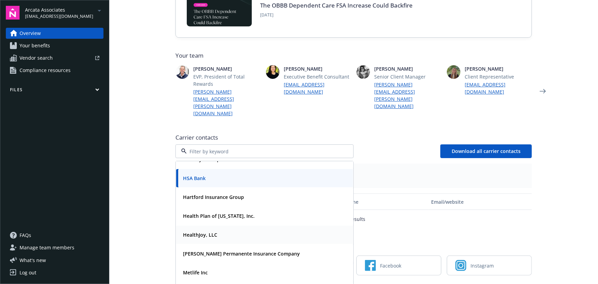
drag, startPoint x: 221, startPoint y: 213, endPoint x: 212, endPoint y: 209, distance: 9.8
click at [221, 230] on div "HealthJoy, LLC" at bounding box center [264, 235] width 169 height 10
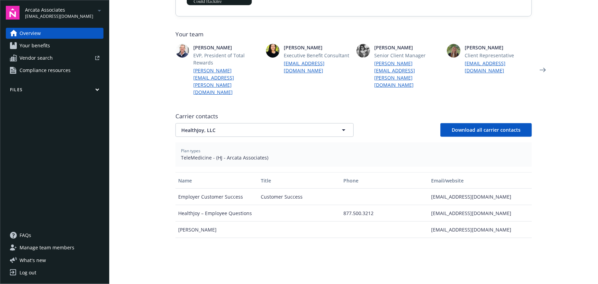
scroll to position [184, 0]
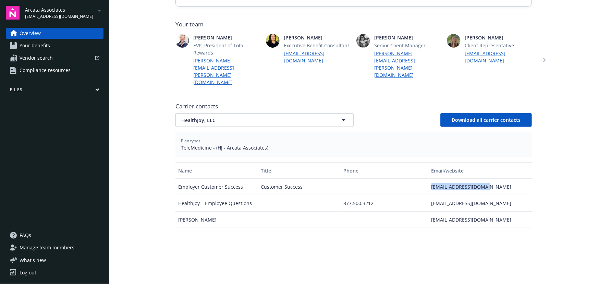
drag, startPoint x: 426, startPoint y: 167, endPoint x: 500, endPoint y: 163, distance: 74.8
click at [500, 179] on div "Employer Customer Success Customer Success [EMAIL_ADDRESS][DOMAIN_NAME]" at bounding box center [353, 187] width 356 height 16
click at [280, 117] on span "HealthJoy, LLC" at bounding box center [252, 120] width 143 height 7
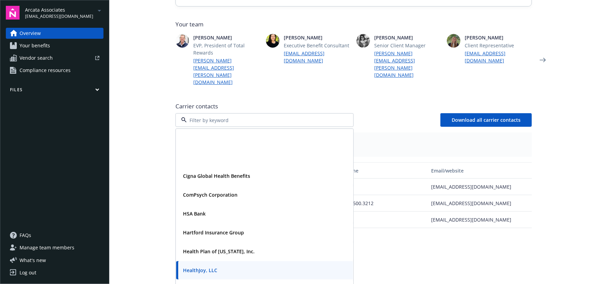
scroll to position [68, 0]
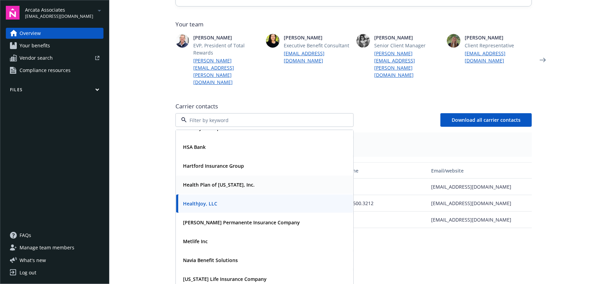
click at [223, 181] on strong "Health Plan of [US_STATE], Inc." at bounding box center [219, 184] width 72 height 7
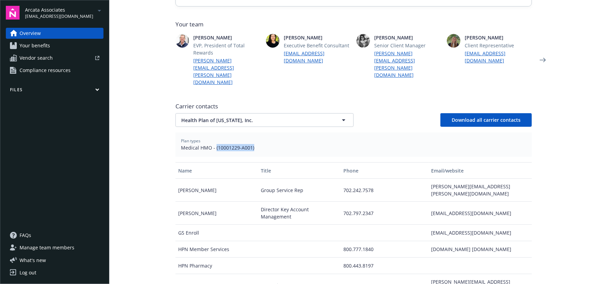
drag, startPoint x: 212, startPoint y: 125, endPoint x: 250, endPoint y: 127, distance: 37.4
click at [250, 144] on span "Medical HMO - (10001229-A001)" at bounding box center [353, 147] width 345 height 7
click at [248, 144] on span "Medical HMO - (10001229-A001)" at bounding box center [353, 147] width 345 height 7
drag, startPoint x: 248, startPoint y: 126, endPoint x: 215, endPoint y: 127, distance: 33.3
click at [215, 144] on span "Medical HMO - (10001229-A001)" at bounding box center [353, 147] width 345 height 7
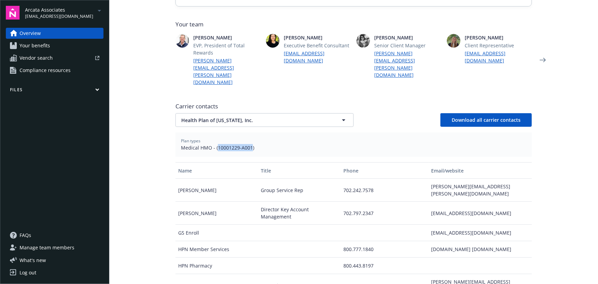
copy span "10001229-A001"
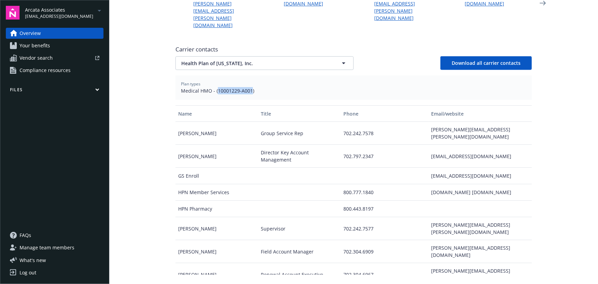
scroll to position [246, 0]
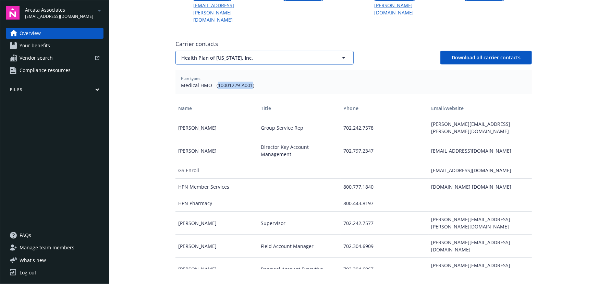
click at [255, 51] on button "Health Plan of [US_STATE], Inc." at bounding box center [264, 58] width 178 height 14
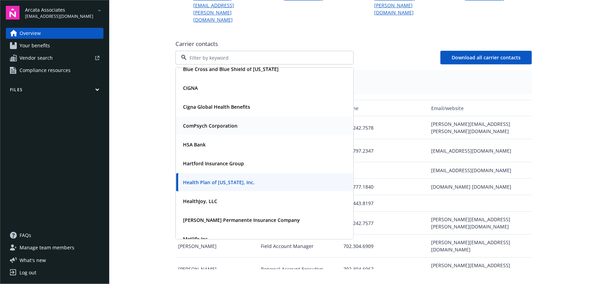
scroll to position [5, 0]
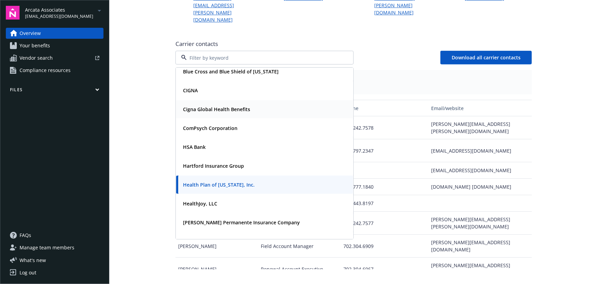
click at [224, 125] on strong "ComPsych Corporation" at bounding box center [210, 128] width 54 height 7
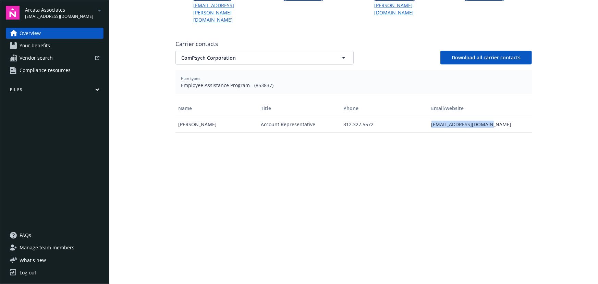
drag, startPoint x: 436, startPoint y: 102, endPoint x: 490, endPoint y: 102, distance: 53.8
click at [490, 116] on div "[PERSON_NAME] Account Representative 312.327.5572 [EMAIL_ADDRESS][DOMAIN_NAME]" at bounding box center [353, 124] width 356 height 16
drag, startPoint x: 250, startPoint y: 64, endPoint x: 267, endPoint y: 65, distance: 17.2
click at [267, 82] on span "Employee Assistance Program - (853837)" at bounding box center [353, 85] width 345 height 7
copy span "(853837"
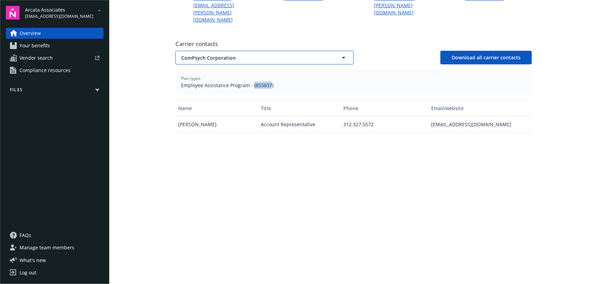
click at [246, 54] on span "ComPsych Corporation" at bounding box center [252, 57] width 143 height 7
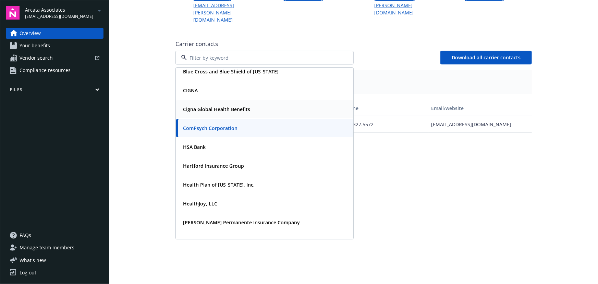
drag, startPoint x: 202, startPoint y: 67, endPoint x: 215, endPoint y: 66, distance: 12.7
click at [203, 85] on div "CIGNA" at bounding box center [264, 90] width 169 height 10
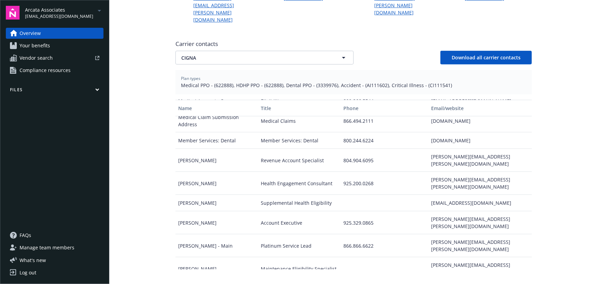
scroll to position [140, 0]
drag, startPoint x: 430, startPoint y: 222, endPoint x: 520, endPoint y: 222, distance: 90.1
click at [520, 256] on div "[PERSON_NAME][EMAIL_ADDRESS][PERSON_NAME][DOMAIN_NAME]" at bounding box center [480, 267] width 103 height 23
drag, startPoint x: 213, startPoint y: 64, endPoint x: 229, endPoint y: 65, distance: 15.8
click at [229, 82] on span "Medical PPO - (622888), HDHP PPO - (622888), Dental PPO - (3339976), Accident -…" at bounding box center [353, 85] width 345 height 7
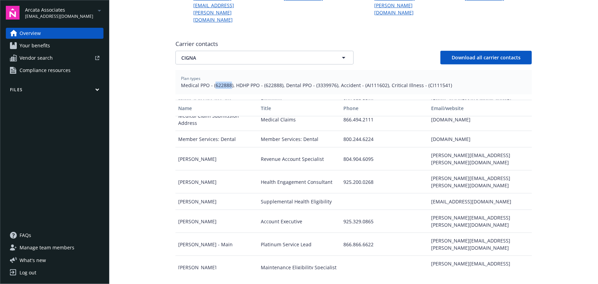
copy span "622888"
drag, startPoint x: 314, startPoint y: 65, endPoint x: 333, endPoint y: 65, distance: 19.2
click at [333, 82] on span "Medical PPO - (622888), HDHP PPO - (622888), Dental PPO - (3339976), Accident -…" at bounding box center [353, 85] width 345 height 7
copy span "3339976"
click at [280, 54] on span "CIGNA" at bounding box center [252, 57] width 143 height 7
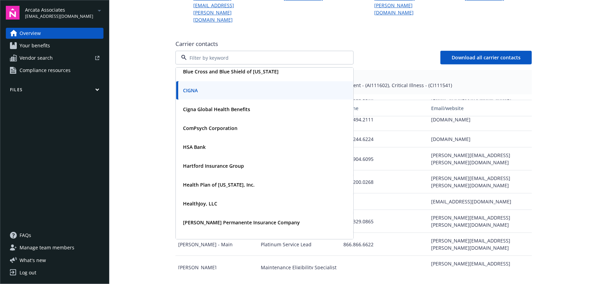
scroll to position [0, 0]
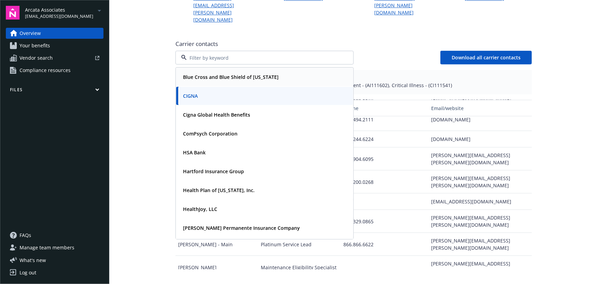
drag, startPoint x: 271, startPoint y: 54, endPoint x: 272, endPoint y: 48, distance: 6.1
click at [272, 72] on div "Blue Cross and Blue Shield of [US_STATE]" at bounding box center [264, 77] width 169 height 10
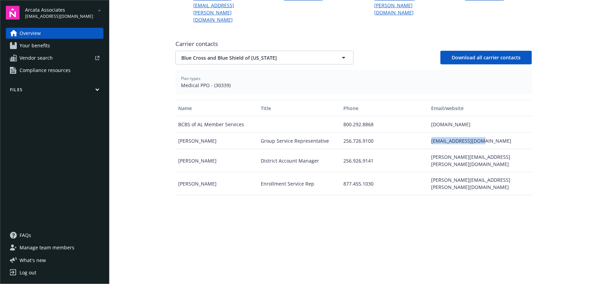
drag, startPoint x: 446, startPoint y: 118, endPoint x: 461, endPoint y: 118, distance: 15.1
click at [497, 133] on div "[PERSON_NAME] Group Service Representative 256.726.9100 [EMAIL_ADDRESS][DOMAIN_…" at bounding box center [353, 141] width 356 height 16
drag, startPoint x: 211, startPoint y: 63, endPoint x: 226, endPoint y: 63, distance: 14.7
click at [226, 82] on span "Medical PPO - (30339)" at bounding box center [353, 85] width 345 height 7
copy span "30339"
